Goal: Task Accomplishment & Management: Use online tool/utility

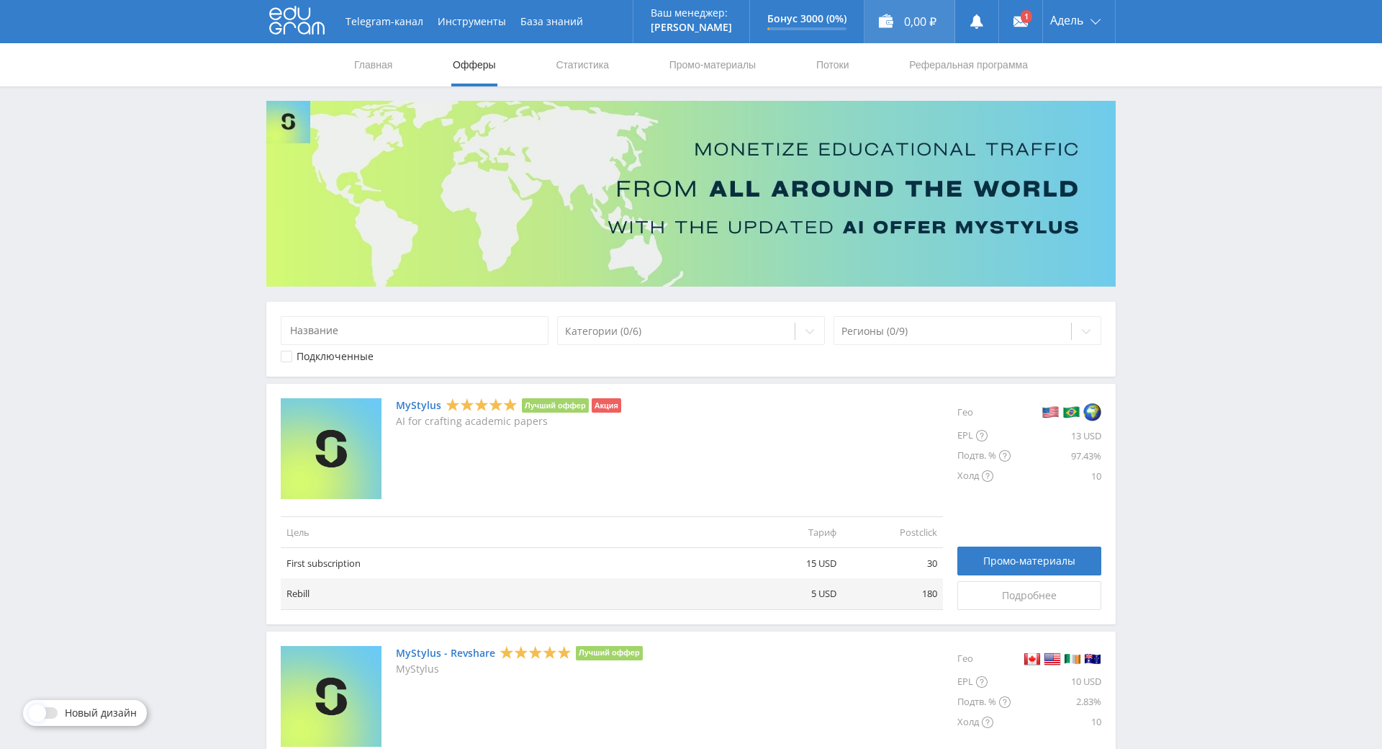
click at [911, 26] on div "0,00 ₽" at bounding box center [910, 21] width 90 height 43
click at [851, 65] on nav "Главная Офферы Статистика Промо-материалы Потоки Реферальная программа" at bounding box center [691, 64] width 677 height 43
click at [829, 65] on link "Потоки" at bounding box center [833, 64] width 36 height 43
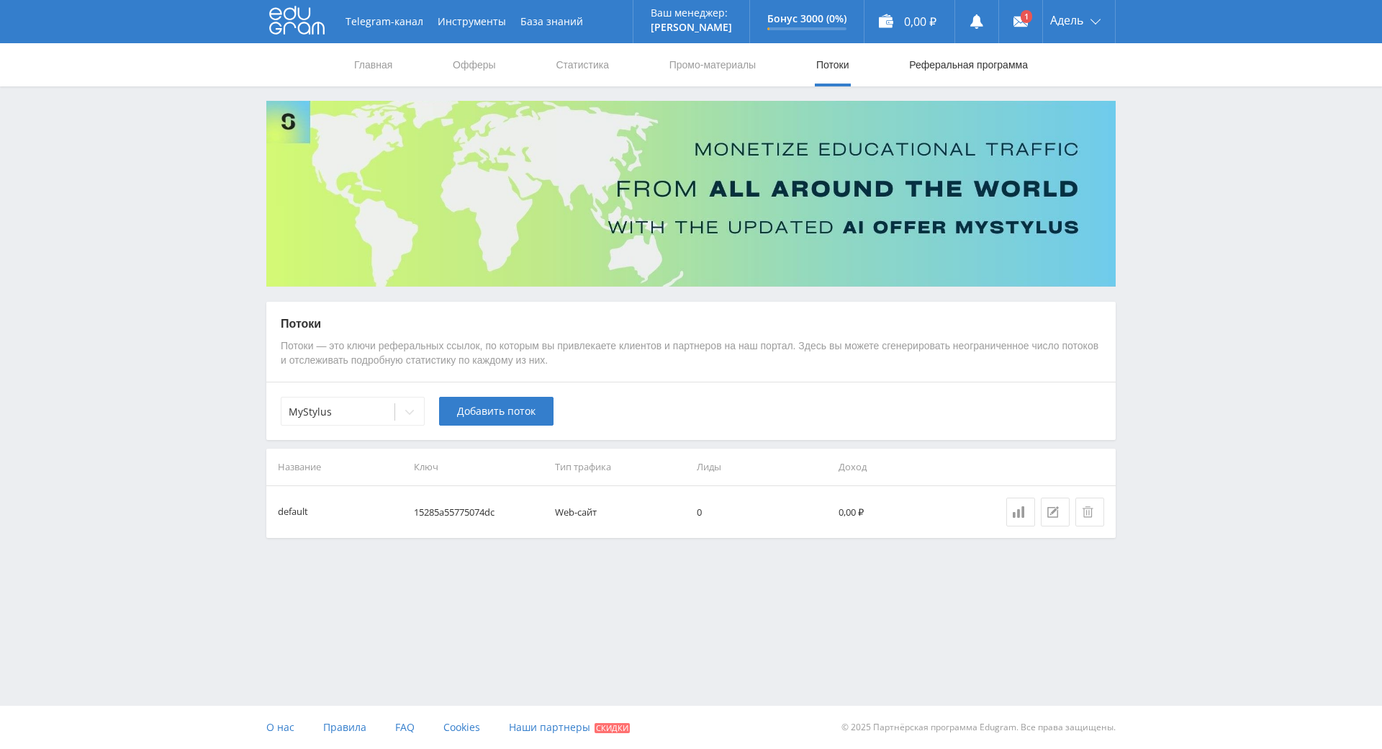
click at [953, 61] on link "Реферальная программа" at bounding box center [969, 64] width 122 height 43
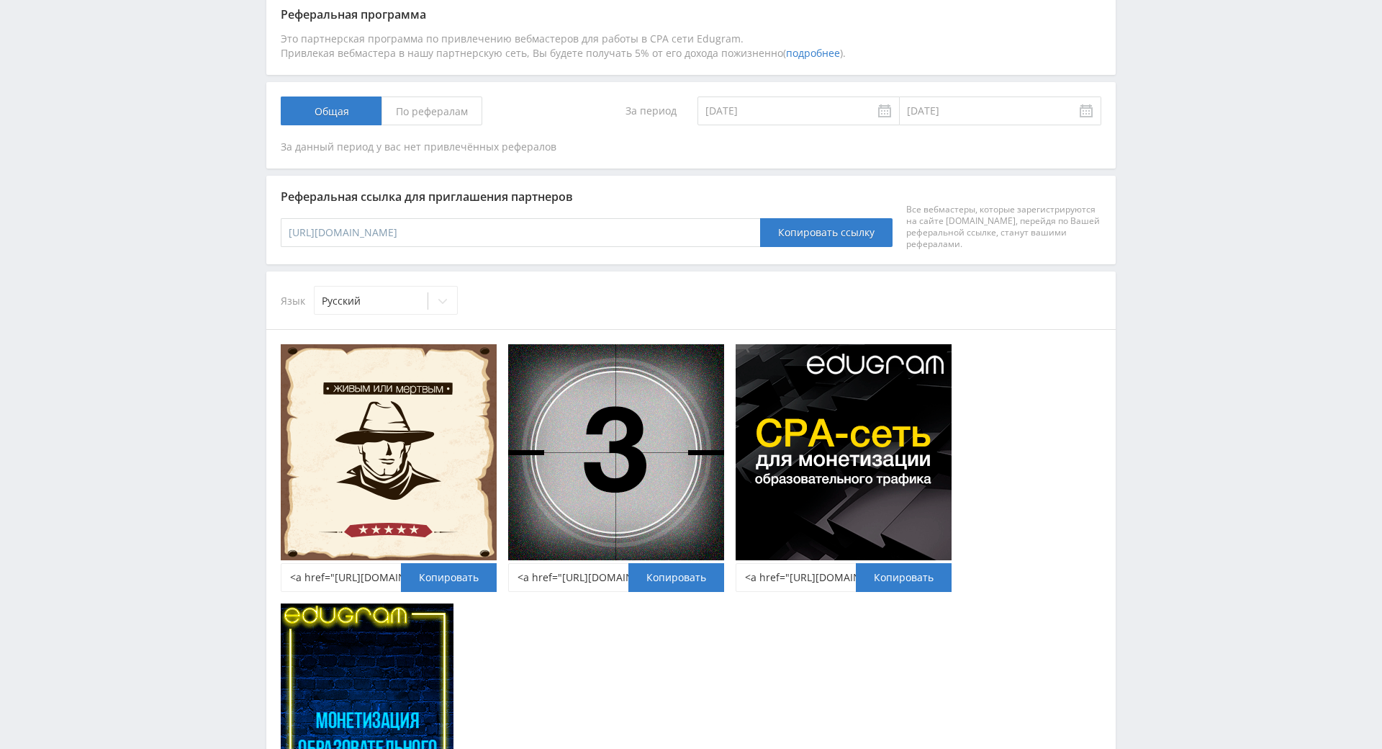
scroll to position [720, 0]
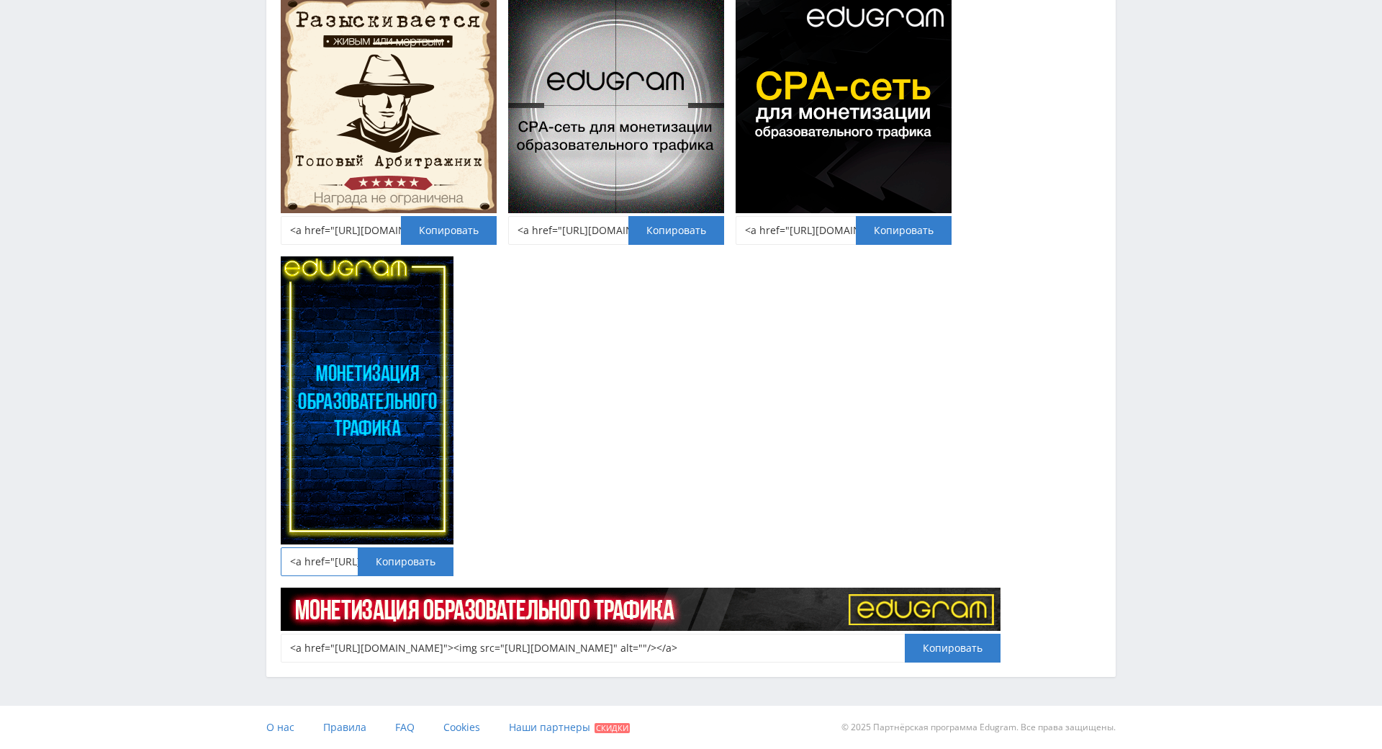
click at [308, 547] on input "<a href="[URL][DOMAIN_NAME]"><img src="[URL][DOMAIN_NAME]" alt=""/></a>" at bounding box center [367, 561] width 173 height 29
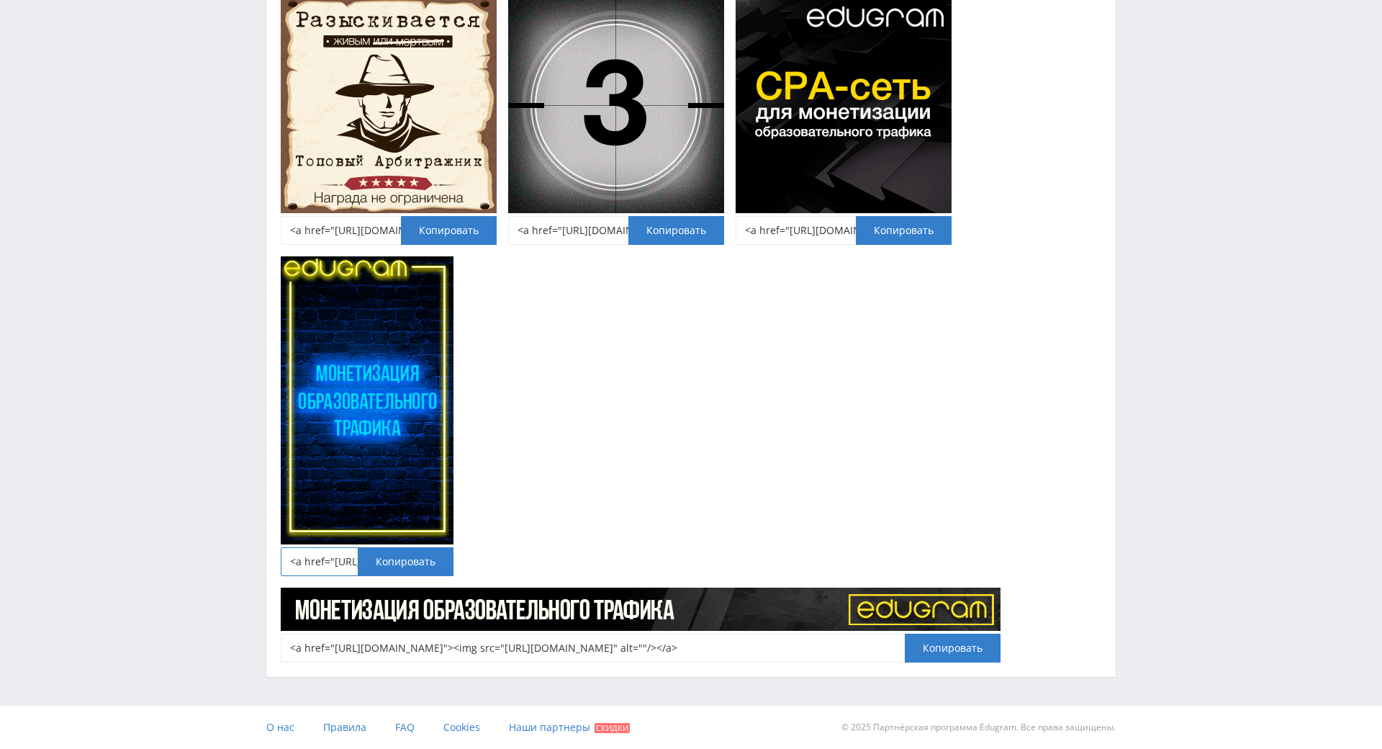
click at [308, 547] on input "<a href="[URL][DOMAIN_NAME]"><img src="[URL][DOMAIN_NAME]" alt=""/></a>" at bounding box center [367, 561] width 173 height 29
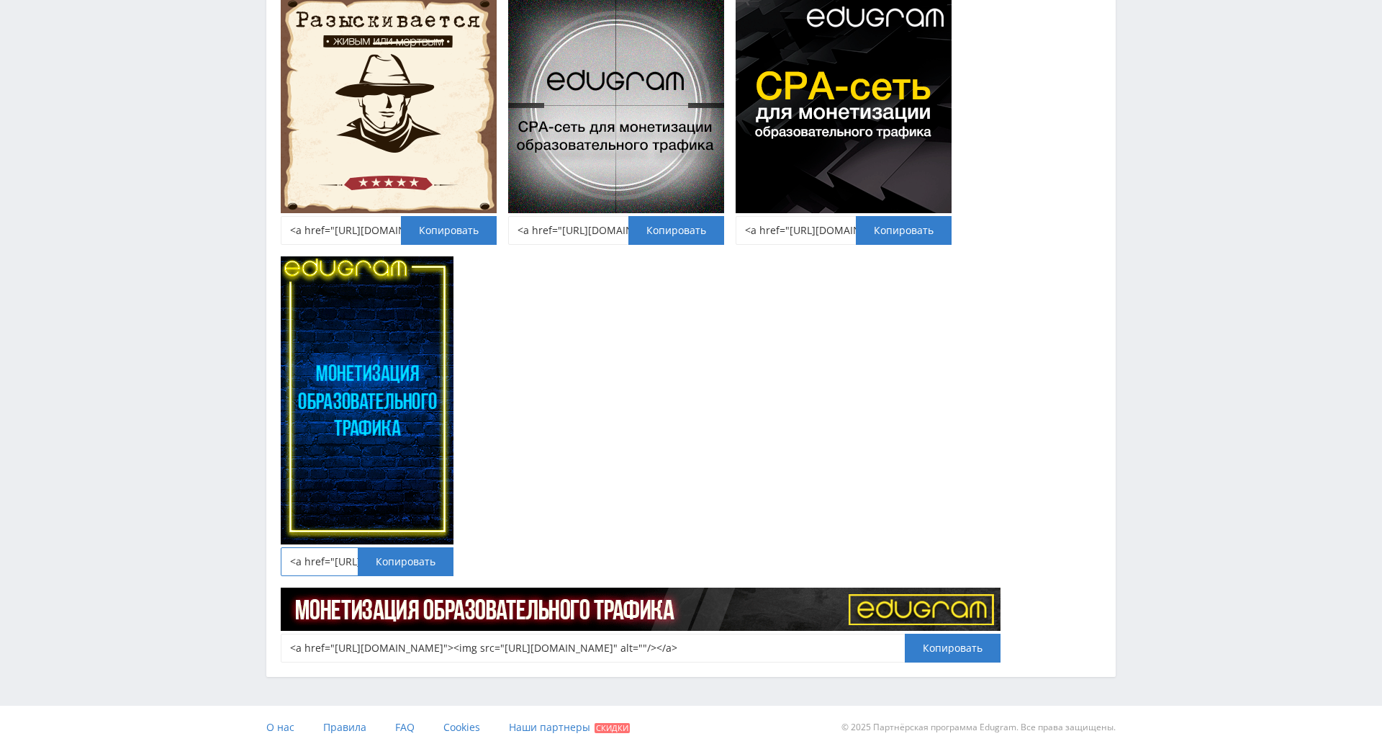
click at [308, 547] on input "<a href="[URL][DOMAIN_NAME]"><img src="[URL][DOMAIN_NAME]" alt=""/></a>" at bounding box center [367, 561] width 173 height 29
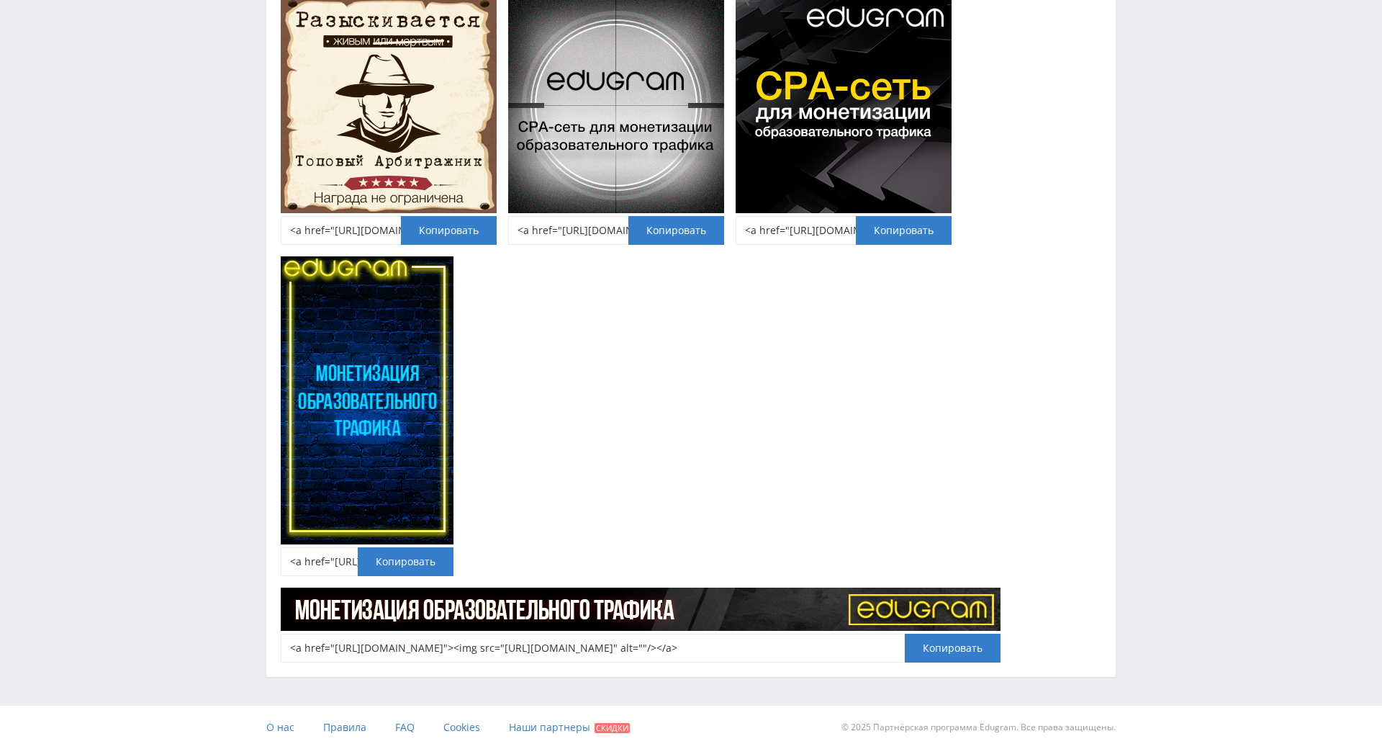
click at [534, 457] on div "<a href="[URL][DOMAIN_NAME]"><img src="[URL][DOMAIN_NAME]" alt=""/></a> Копиров…" at bounding box center [691, 329] width 832 height 677
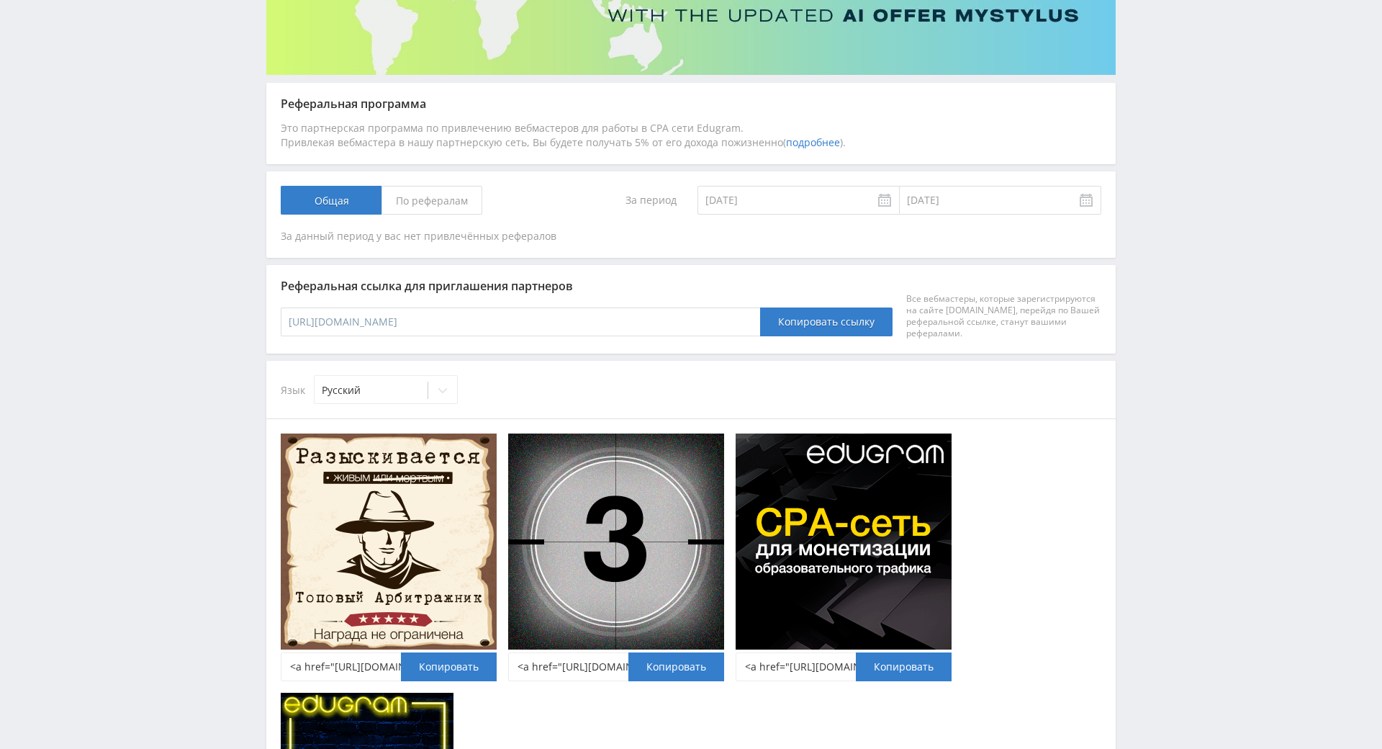
scroll to position [159, 0]
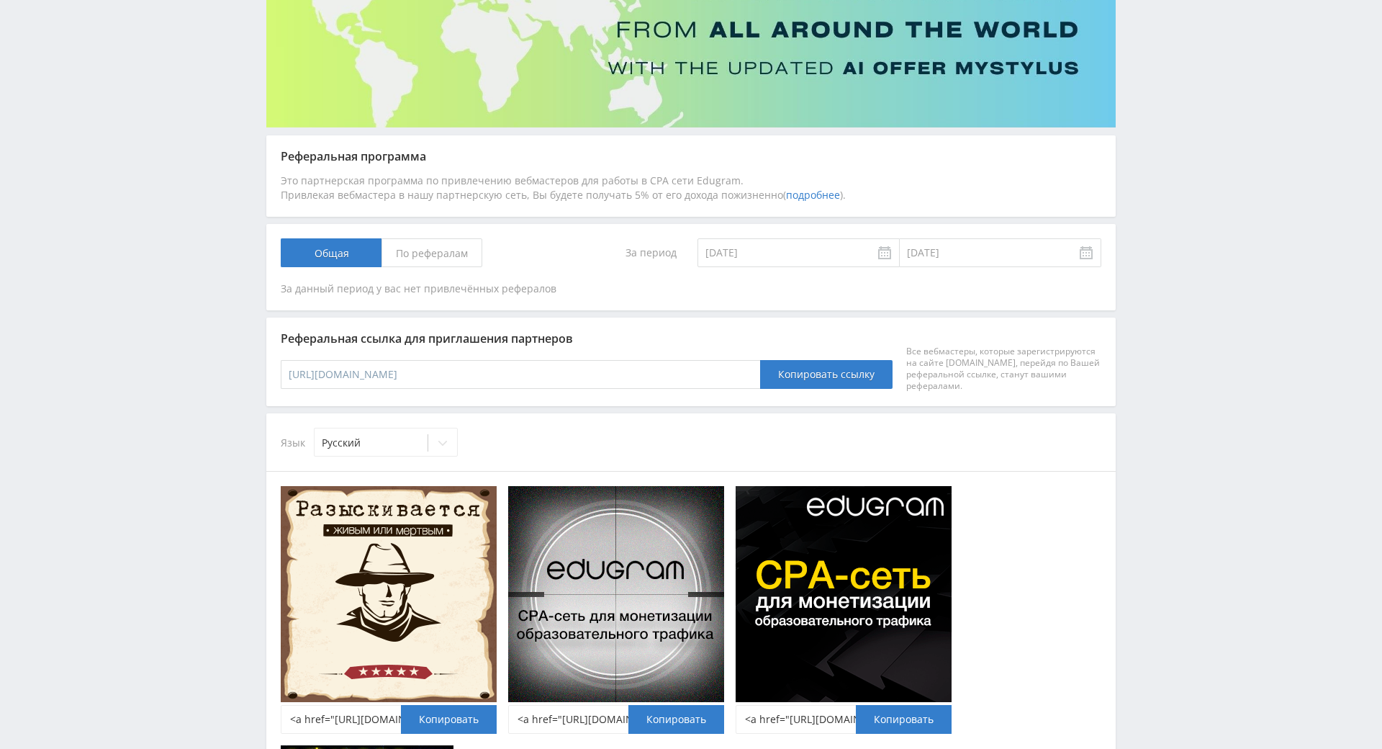
click at [461, 258] on span "По рефералам" at bounding box center [432, 252] width 101 height 29
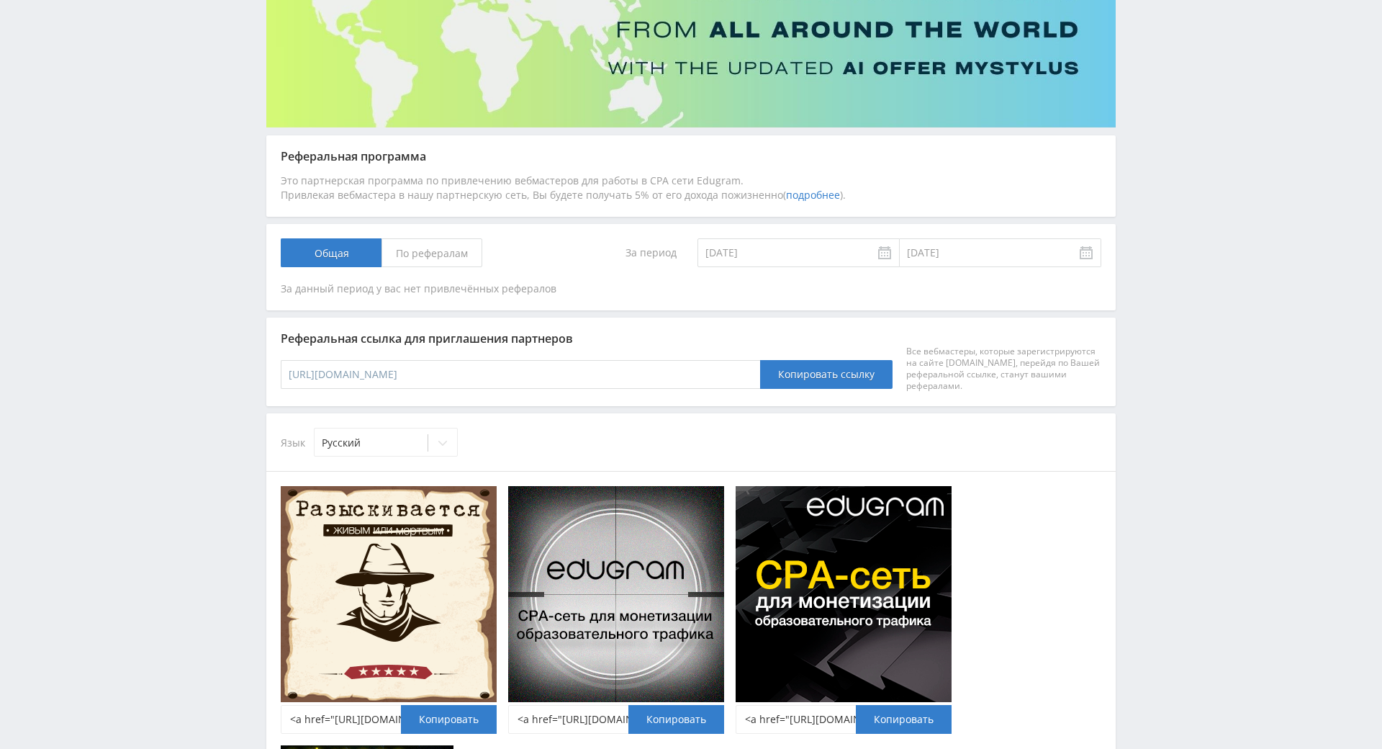
click at [0, 0] on input "По рефералам" at bounding box center [0, 0] width 0 height 0
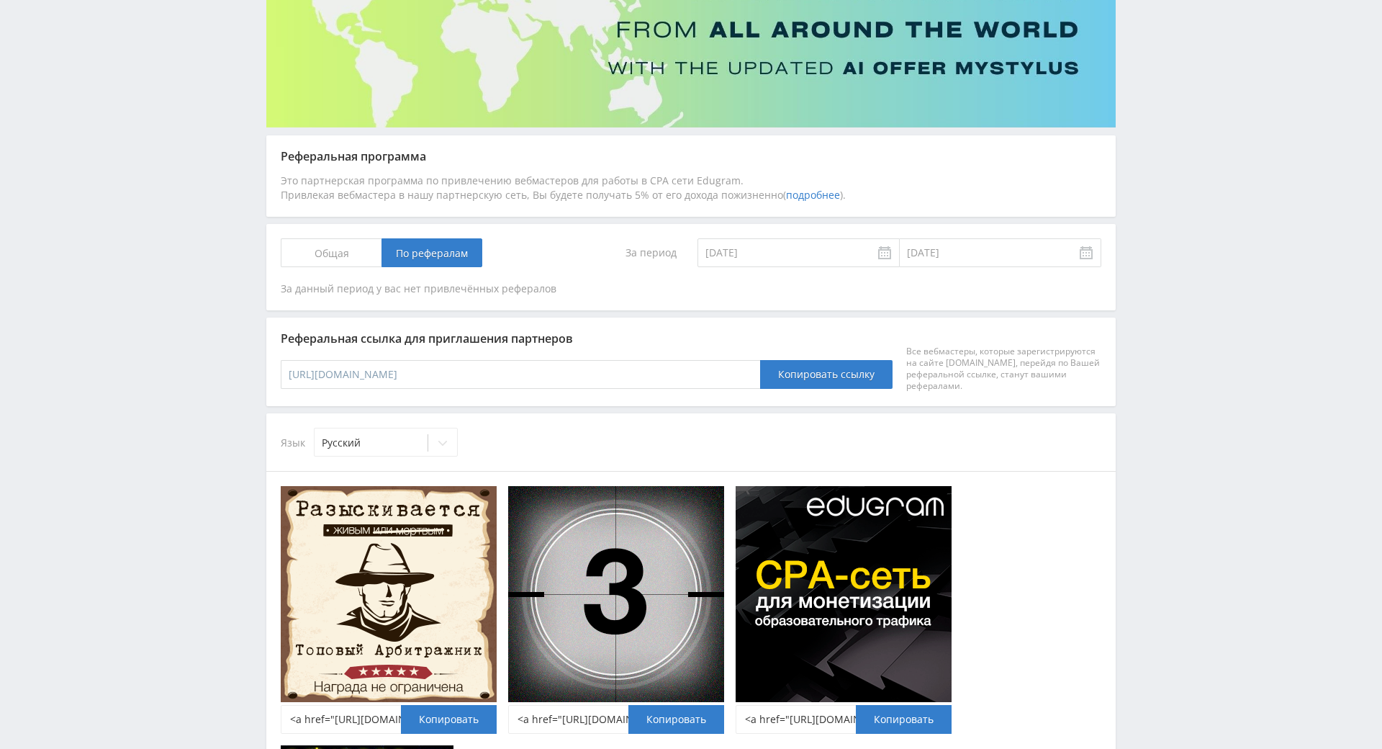
click at [329, 251] on span "Общая" at bounding box center [331, 252] width 101 height 29
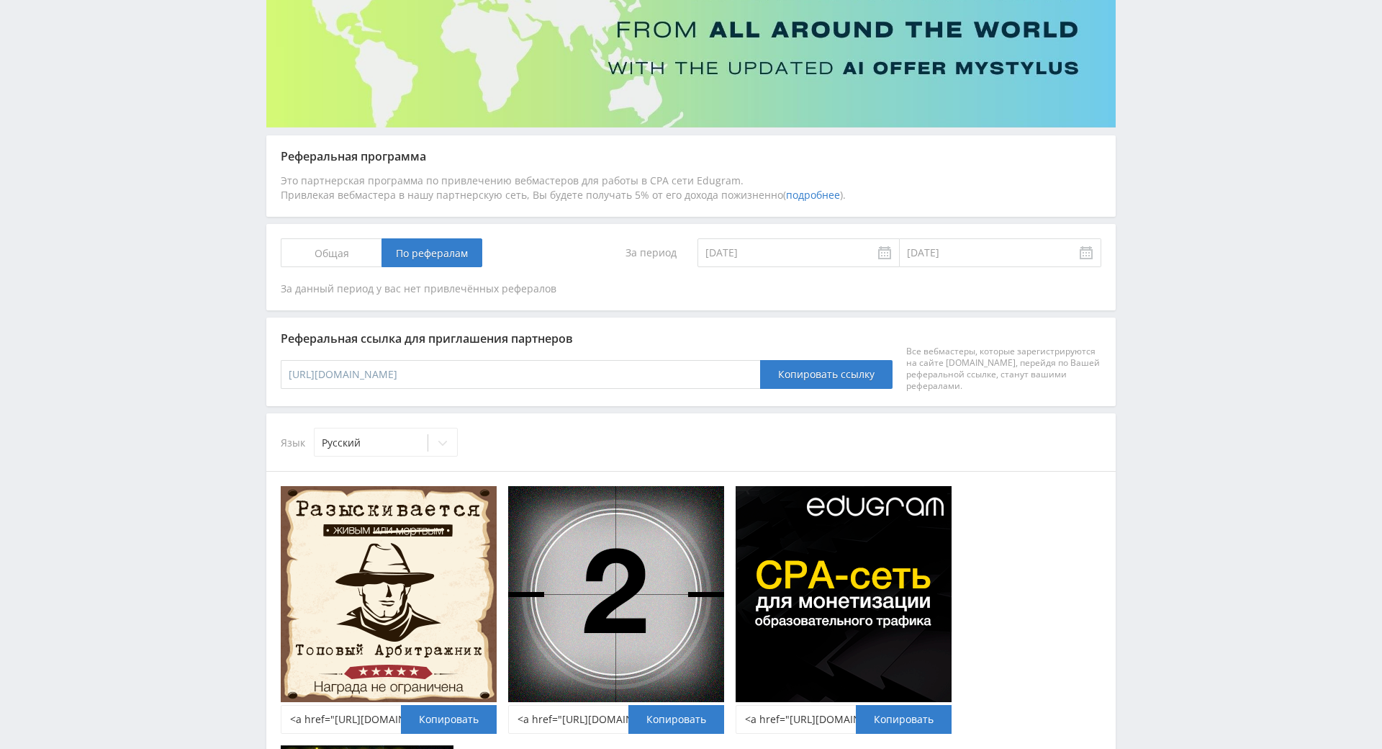
click at [0, 0] on input "Общая" at bounding box center [0, 0] width 0 height 0
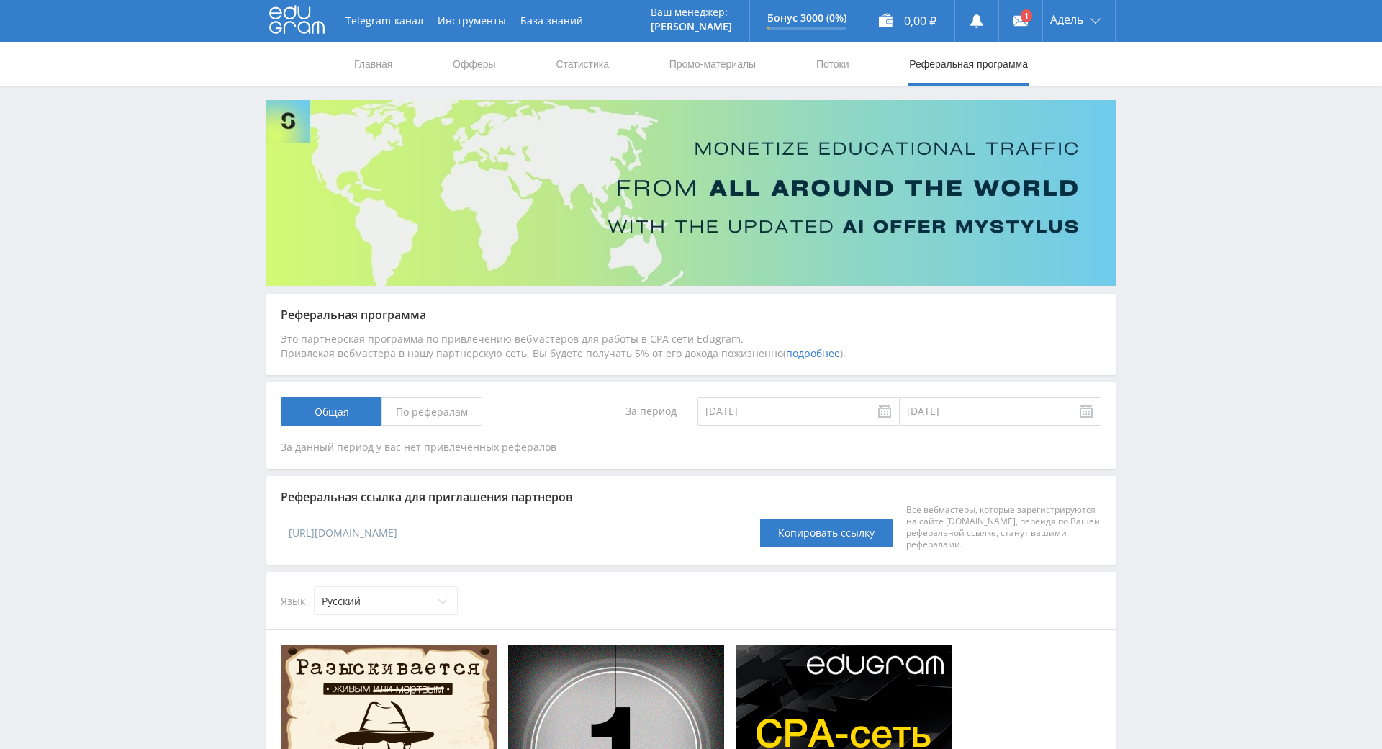
scroll to position [0, 0]
click at [731, 63] on link "Промо-материалы" at bounding box center [712, 64] width 89 height 43
select select "376"
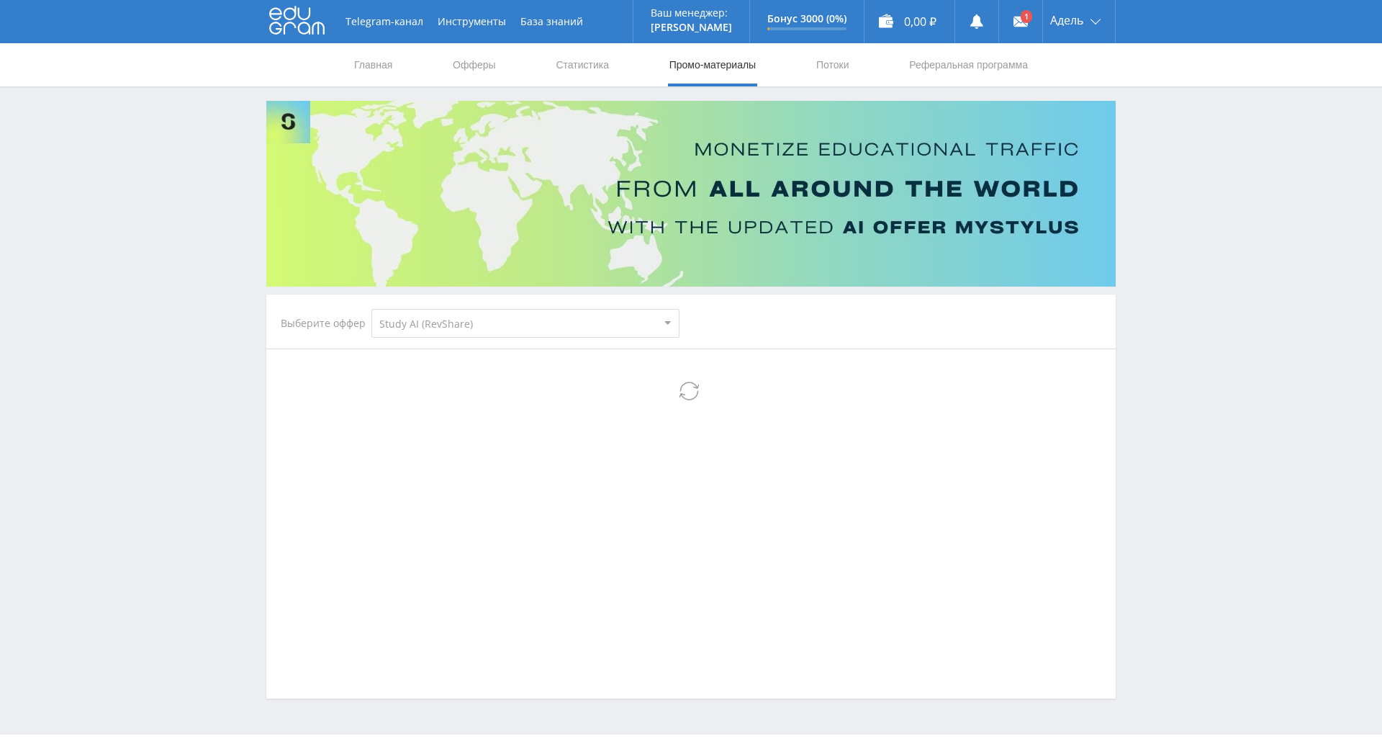
select select "376"
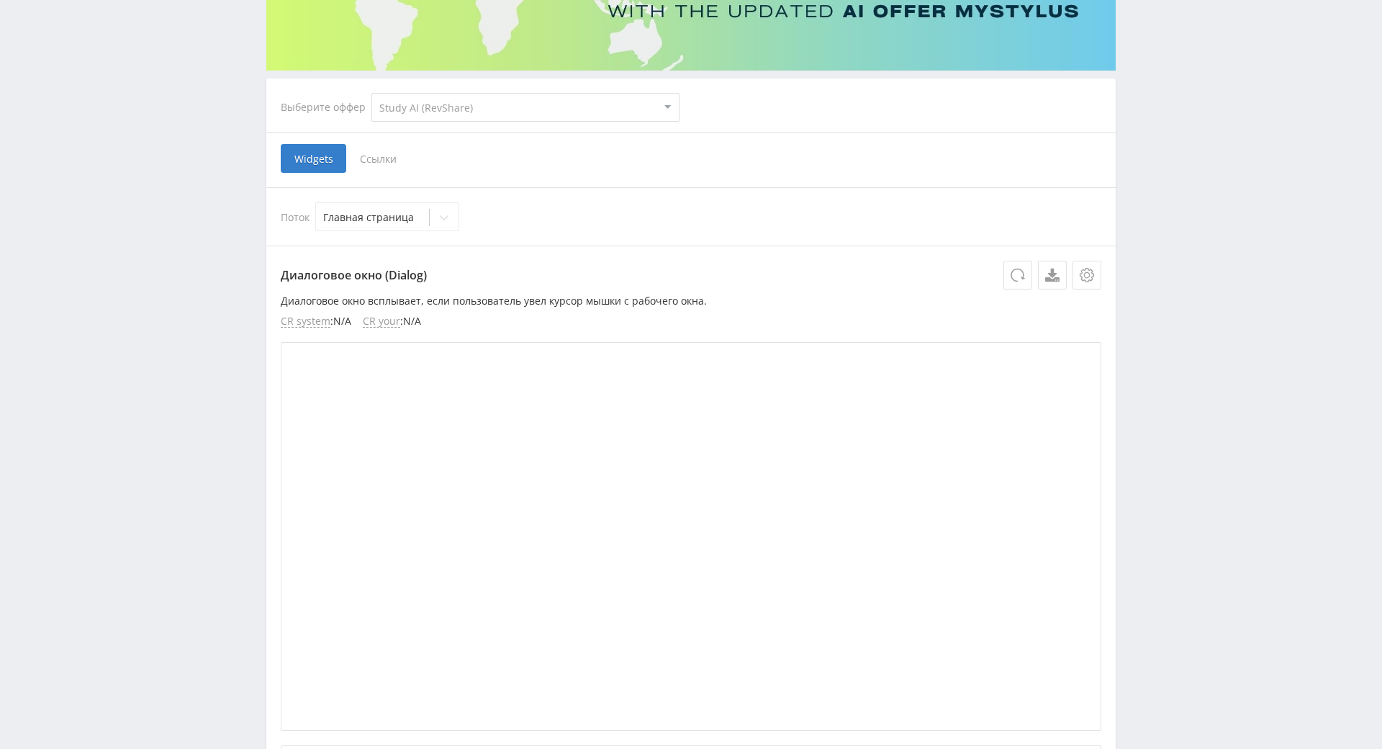
click at [382, 167] on span "Ссылки" at bounding box center [378, 158] width 64 height 29
click at [0, 0] on input "Ссылки" at bounding box center [0, 0] width 0 height 0
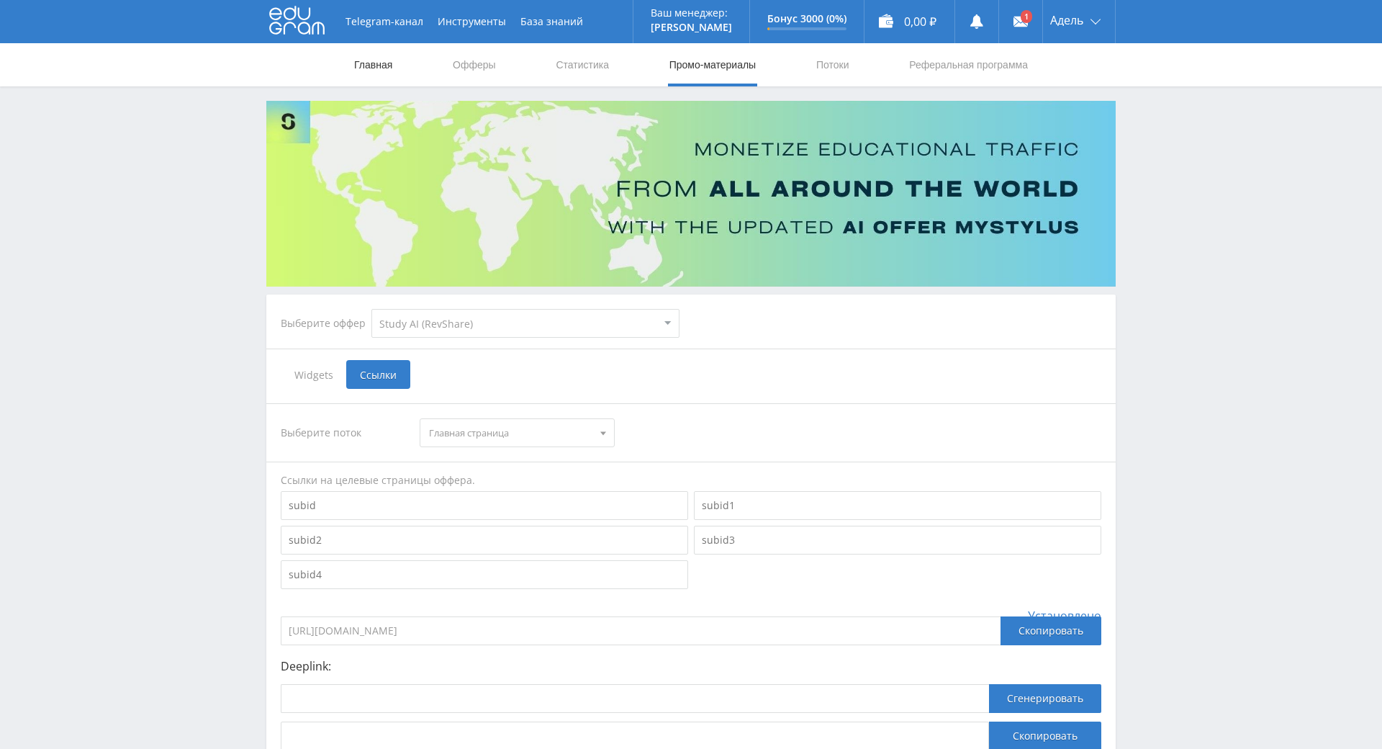
click at [387, 68] on link "Главная" at bounding box center [373, 64] width 41 height 43
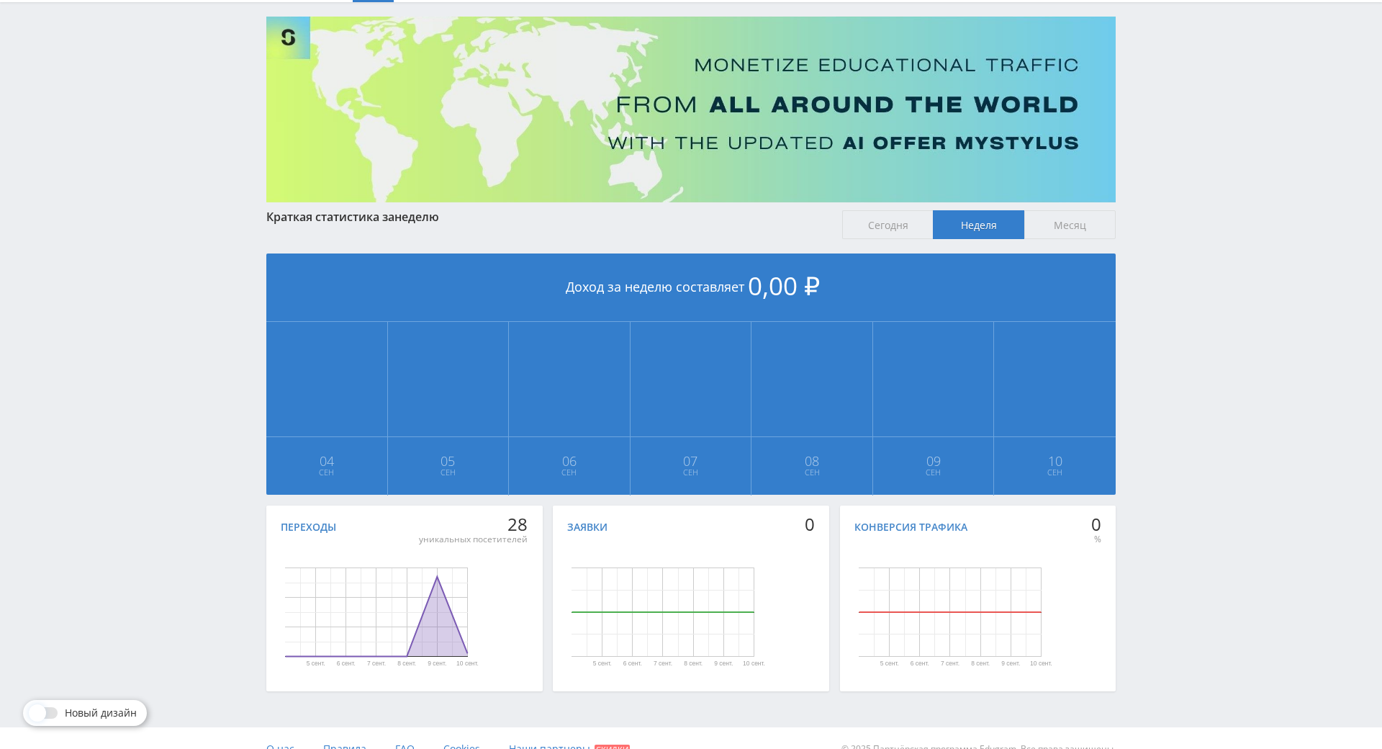
scroll to position [193, 0]
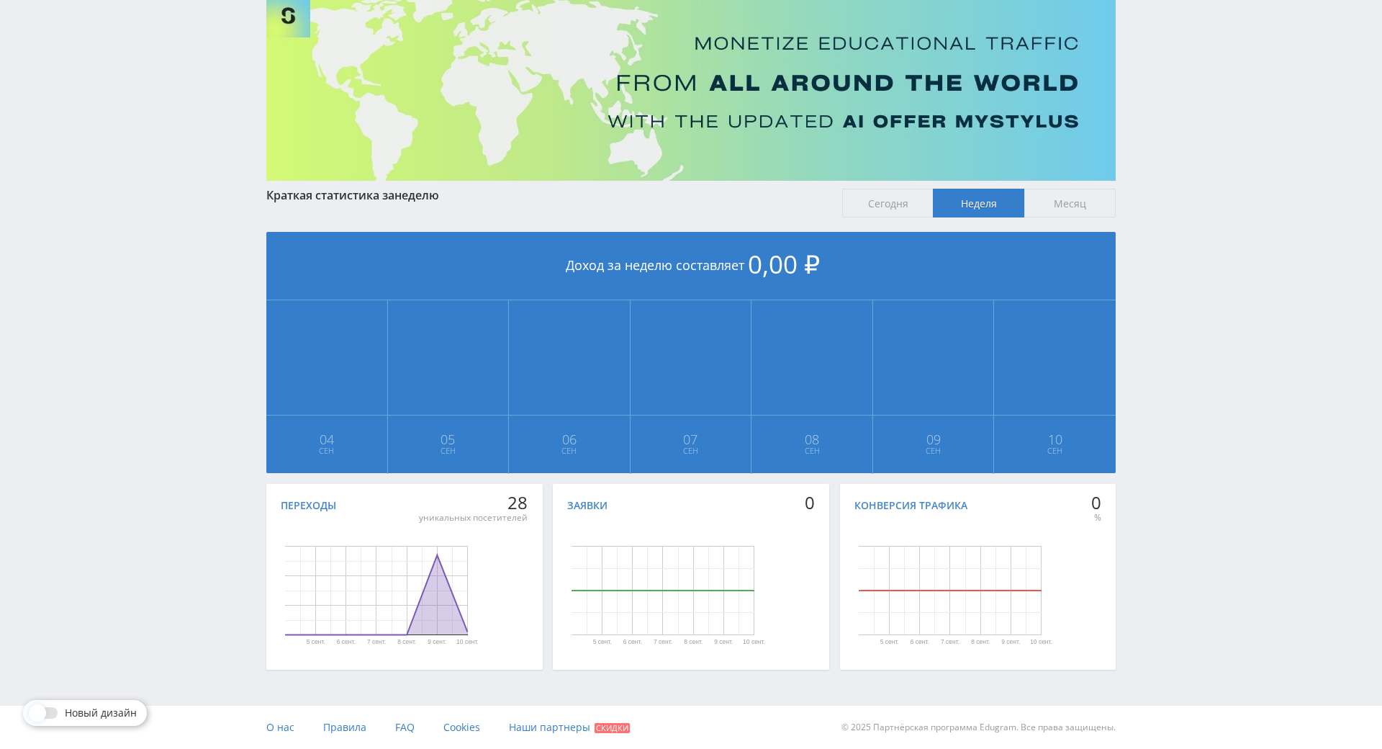
click at [437, 555] on icon "Диаграмма." at bounding box center [377, 595] width 182 height 80
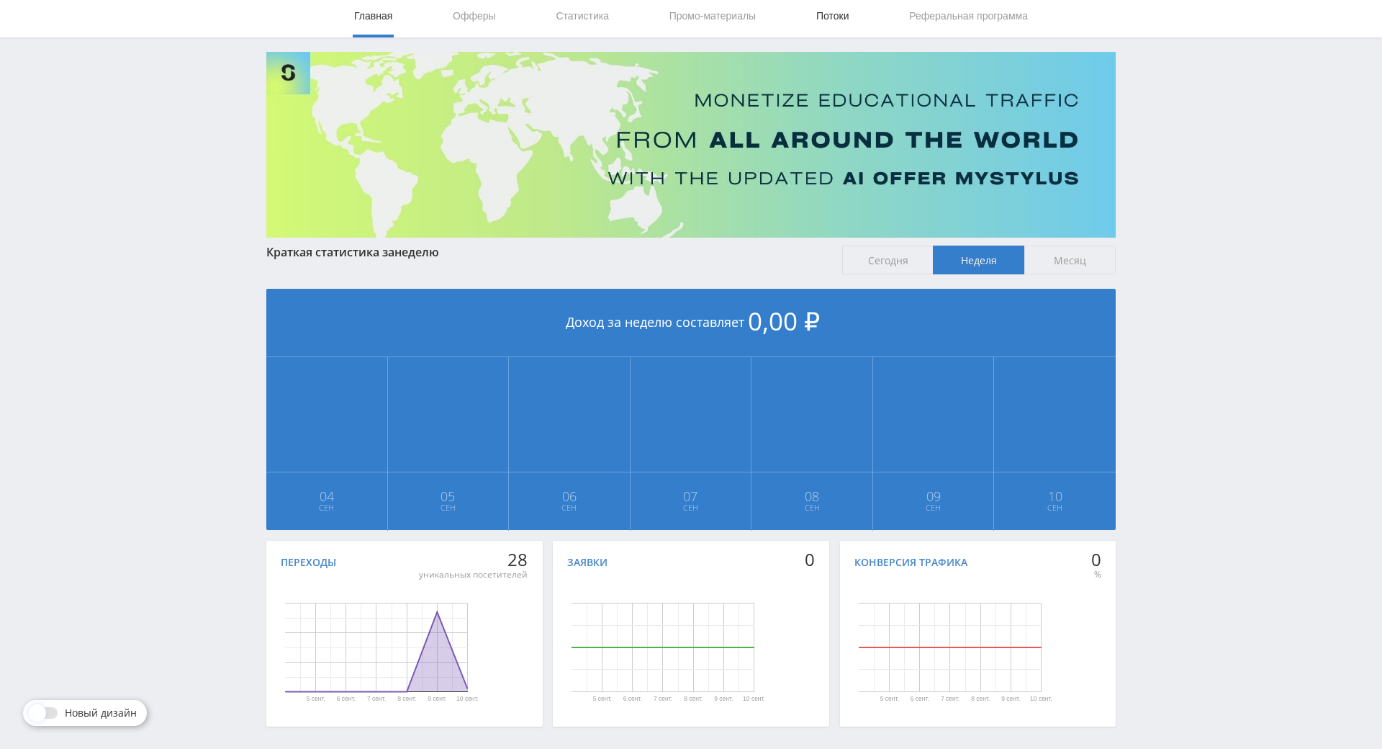
click at [833, 12] on link "Потоки" at bounding box center [833, 15] width 36 height 43
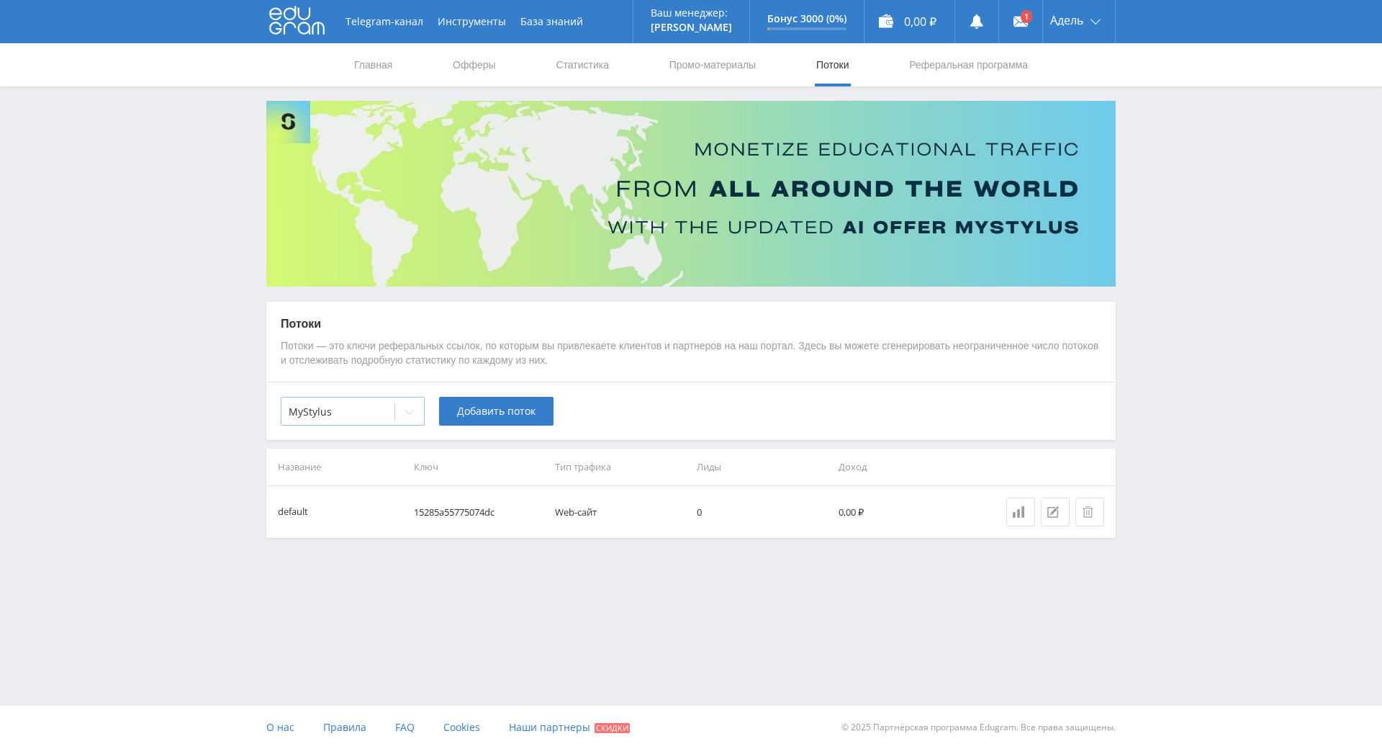
click at [390, 407] on div "MyStylus" at bounding box center [337, 412] width 113 height 20
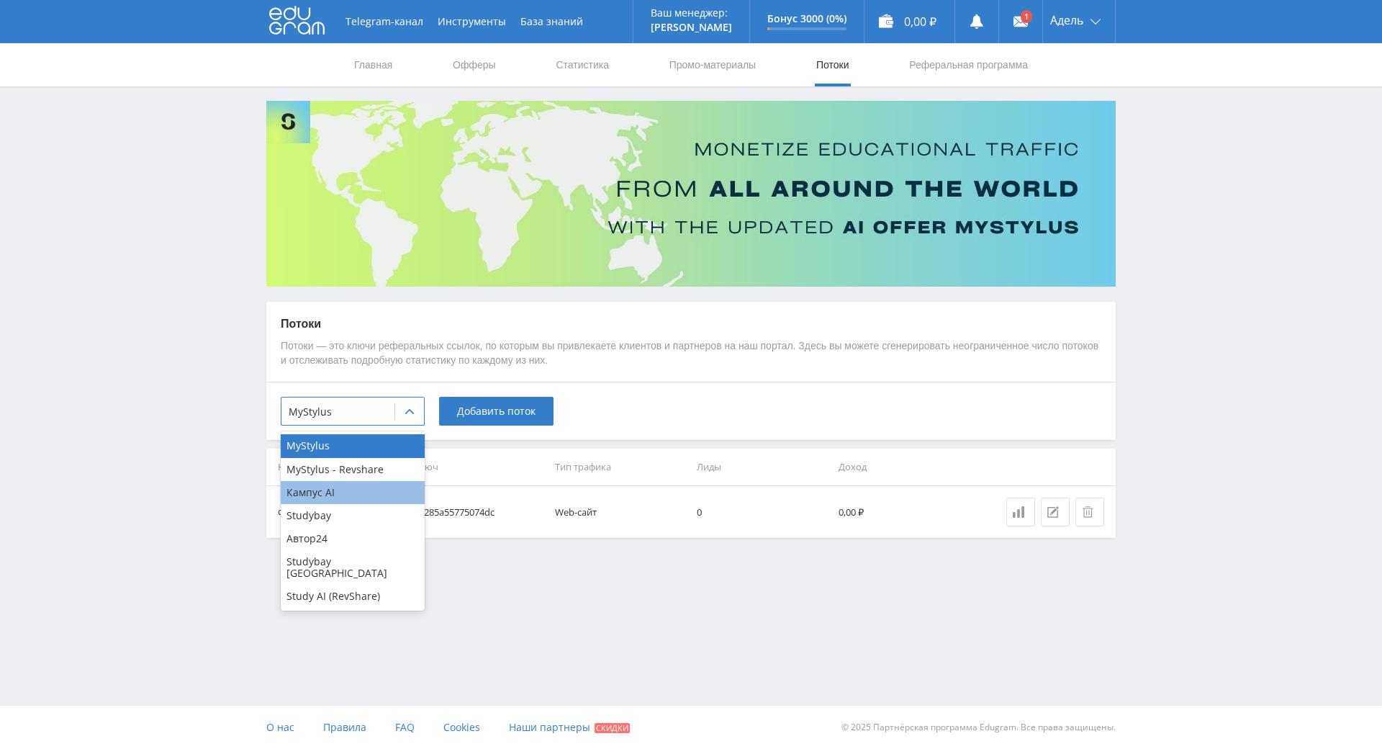
click at [360, 493] on div "Кампус AI" at bounding box center [353, 492] width 144 height 23
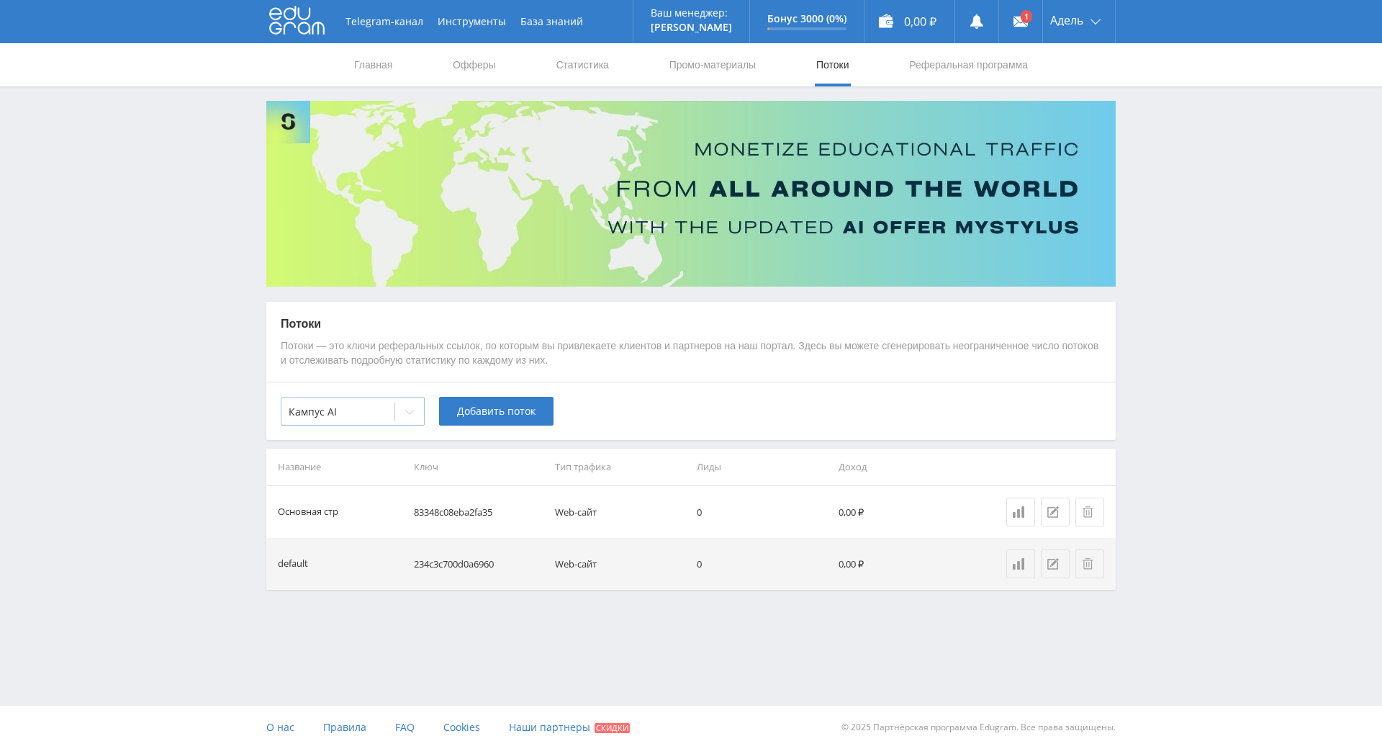
click at [410, 418] on div at bounding box center [409, 411] width 29 height 29
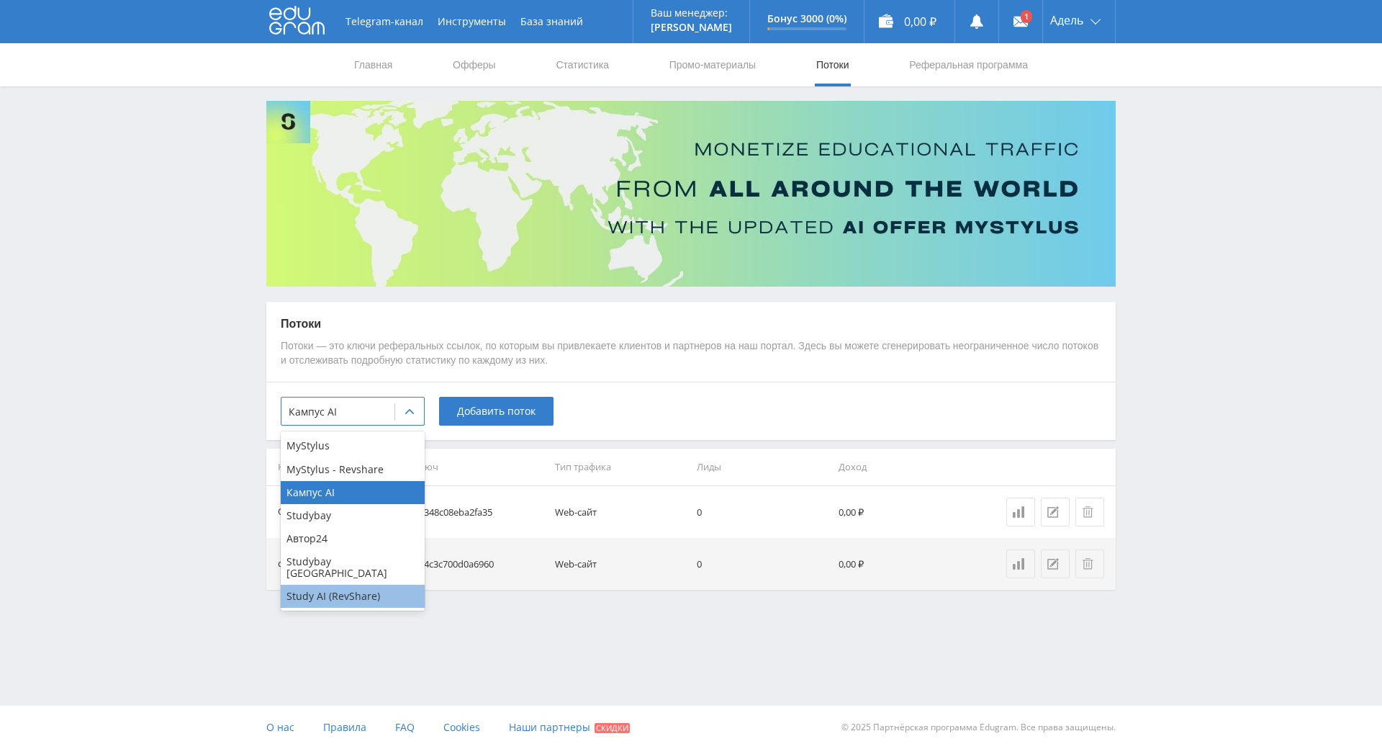
click at [368, 585] on div "Study AI (RevShare)" at bounding box center [353, 596] width 144 height 23
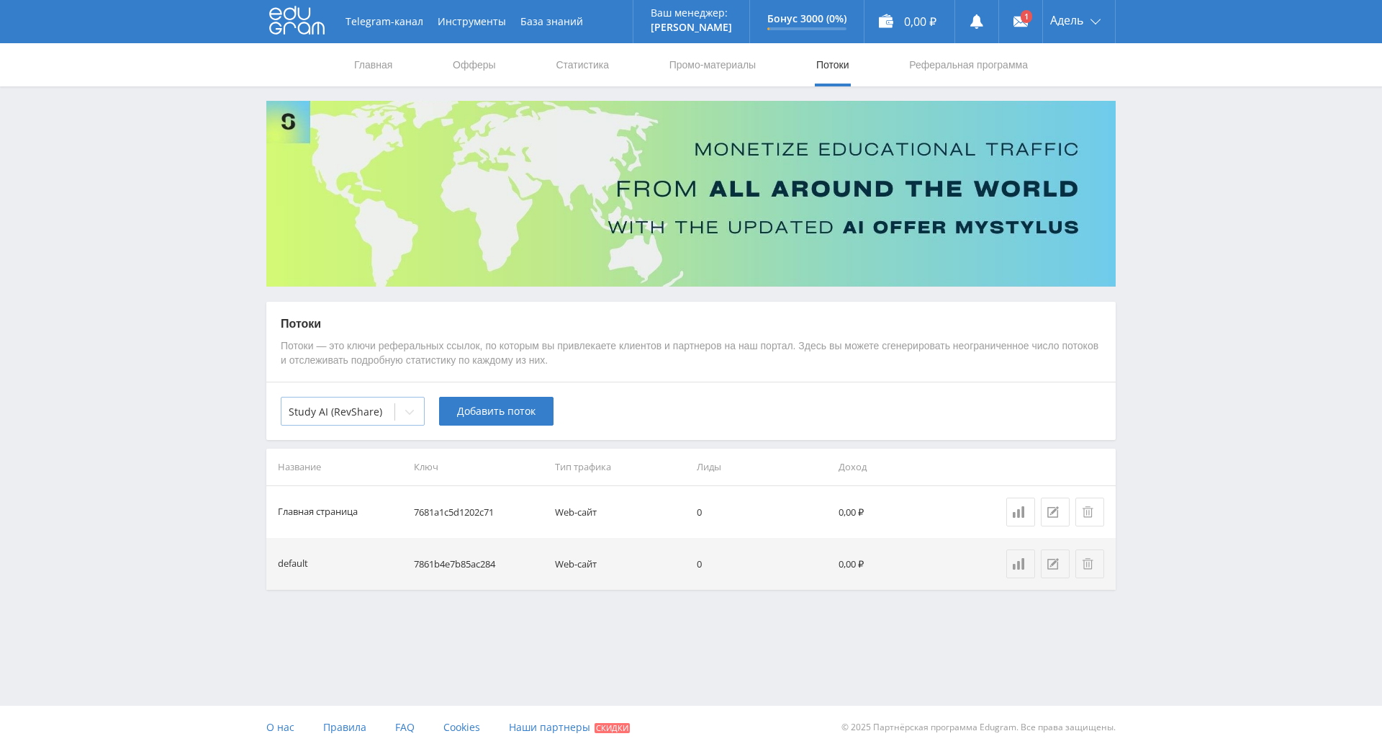
click at [374, 413] on div at bounding box center [338, 412] width 99 height 14
click at [705, 415] on div "option Study AI (RevShare), selected. 7 results available. Use Up and Down to c…" at bounding box center [690, 411] width 849 height 58
